Goal: Navigation & Orientation: Find specific page/section

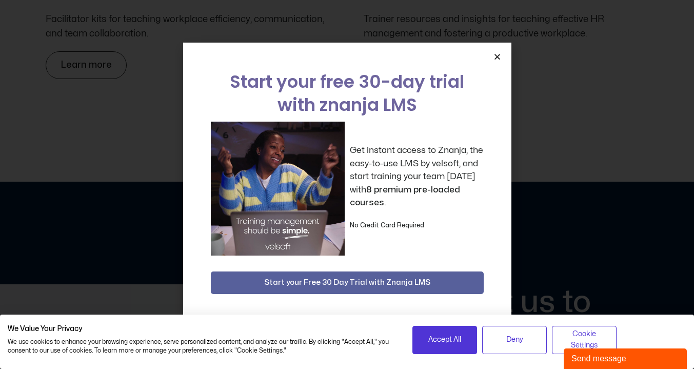
scroll to position [3493, 0]
click at [495, 59] on icon "Close" at bounding box center [497, 57] width 8 height 8
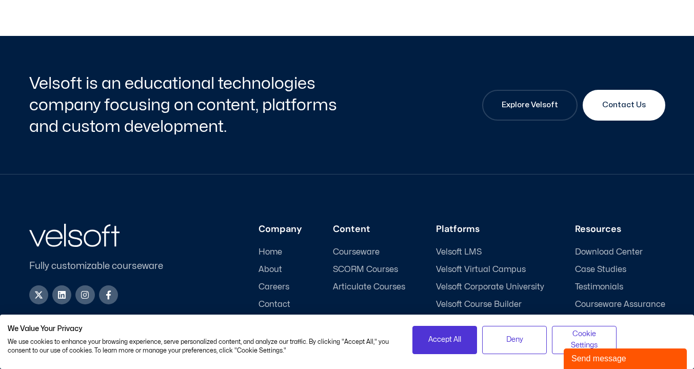
scroll to position [4885, 0]
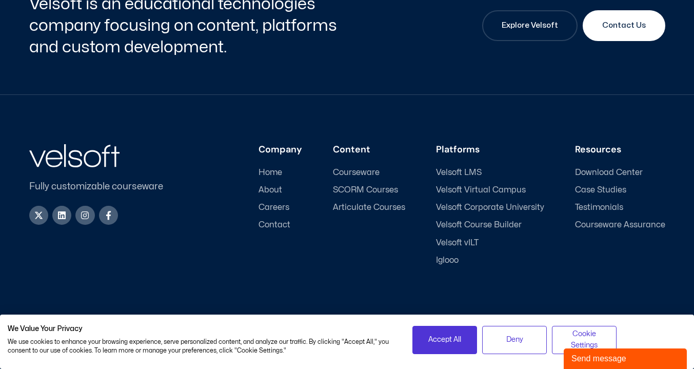
click at [270, 189] on span "About" at bounding box center [271, 190] width 24 height 10
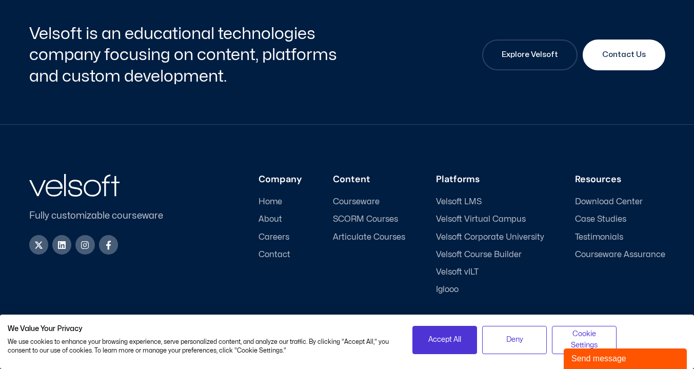
scroll to position [3452, 0]
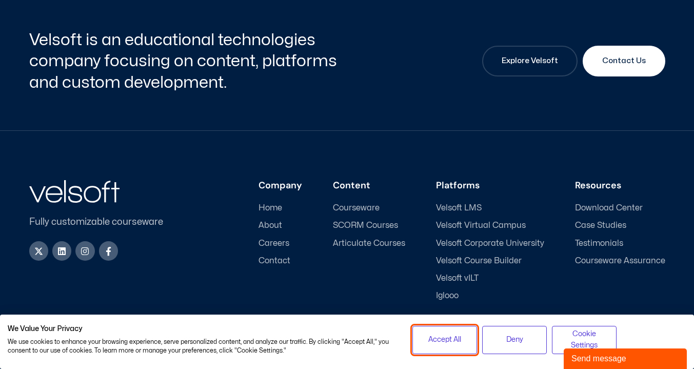
click at [430, 336] on span "Accept All" at bounding box center [444, 339] width 33 height 11
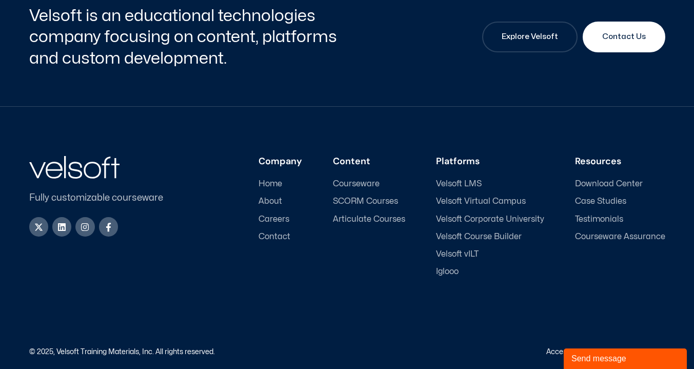
scroll to position [3509, 0]
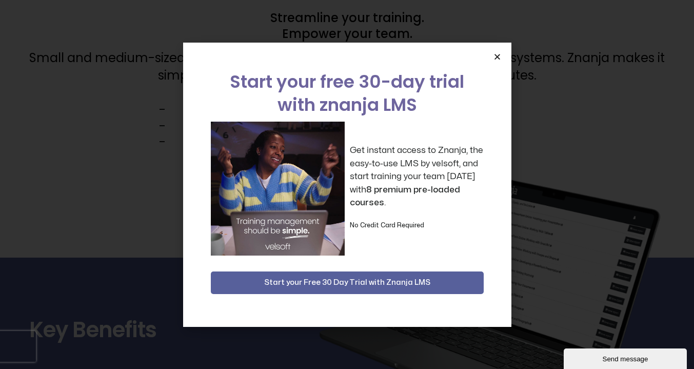
scroll to position [737, 0]
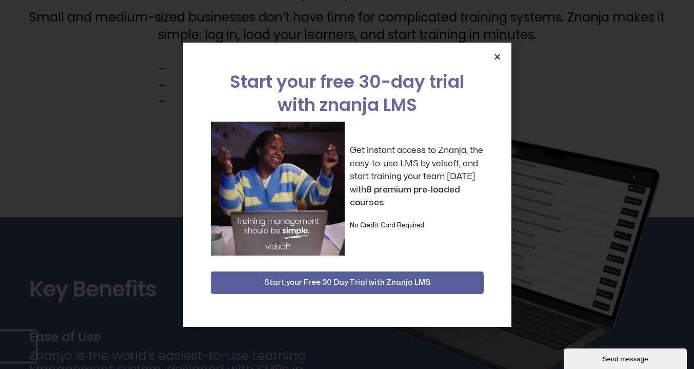
click at [498, 56] on icon "Close" at bounding box center [497, 57] width 8 height 8
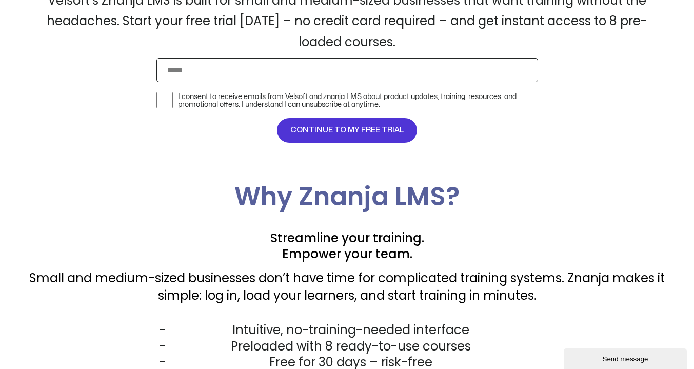
scroll to position [394, 0]
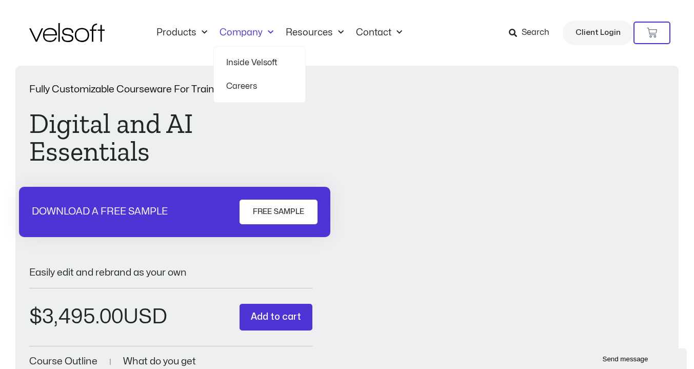
click at [263, 28] on span "Menu" at bounding box center [268, 32] width 11 height 17
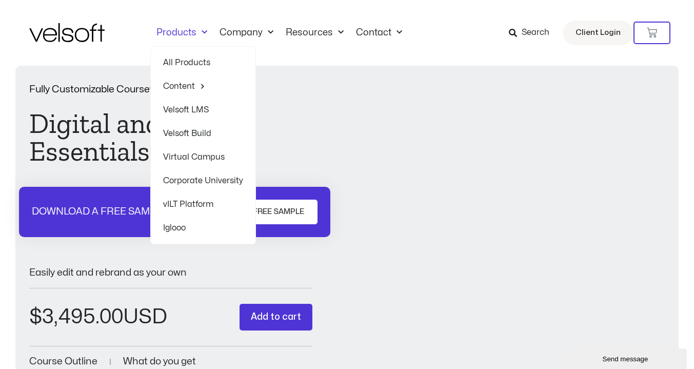
click at [180, 31] on link "Products" at bounding box center [181, 32] width 63 height 11
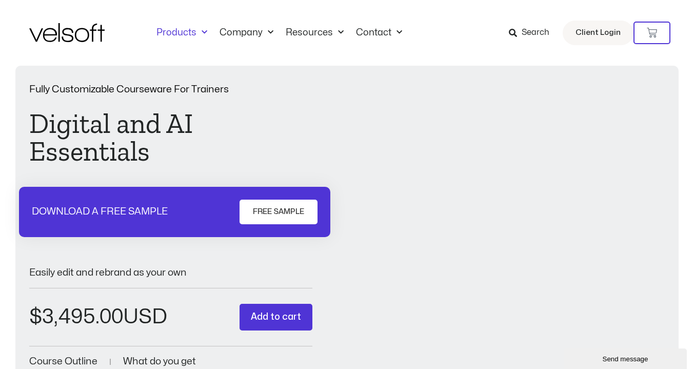
click at [180, 31] on link "Products" at bounding box center [181, 32] width 63 height 11
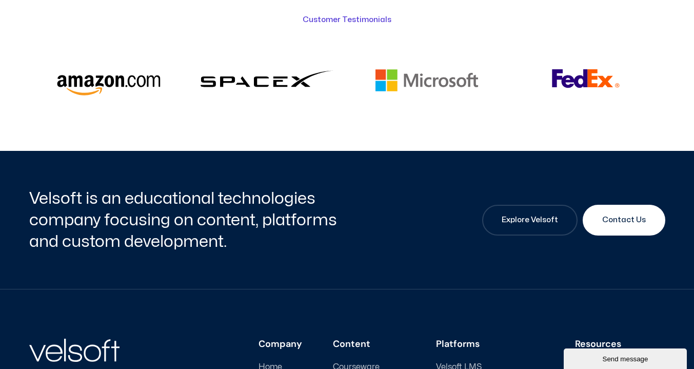
scroll to position [2785, 0]
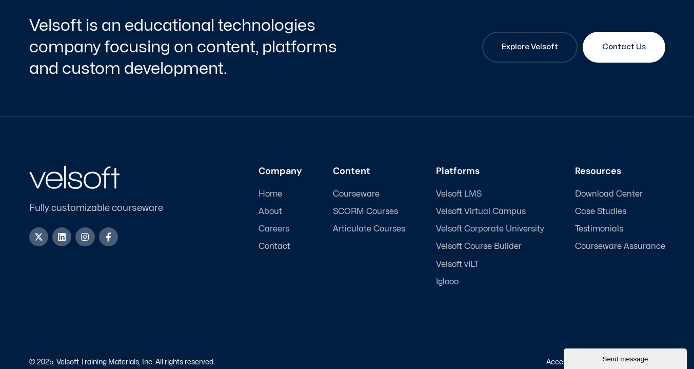
click at [595, 207] on span "Case Studies" at bounding box center [600, 212] width 51 height 10
